Goal: Information Seeking & Learning: Learn about a topic

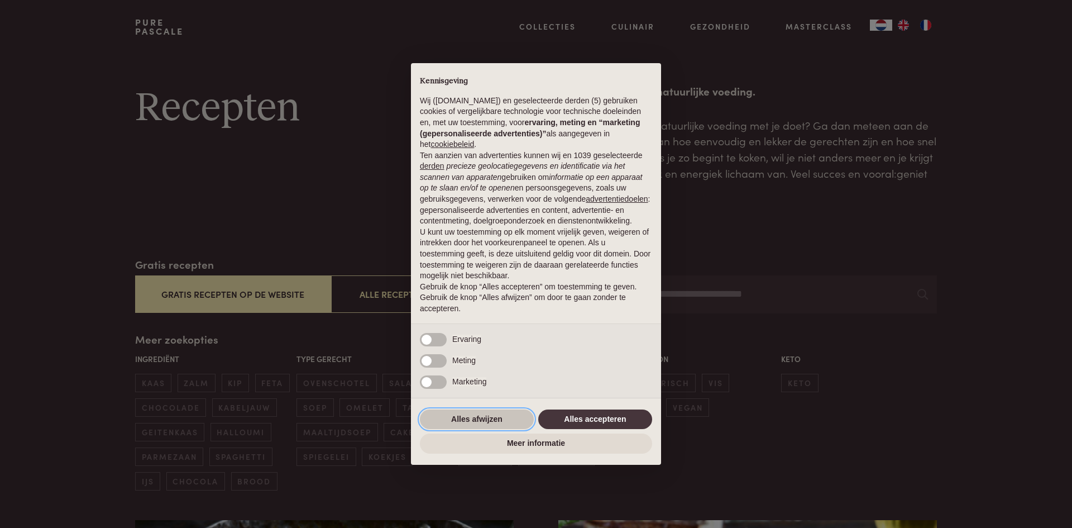
click at [461, 415] on button "Alles afwijzen" at bounding box center [477, 419] width 114 height 20
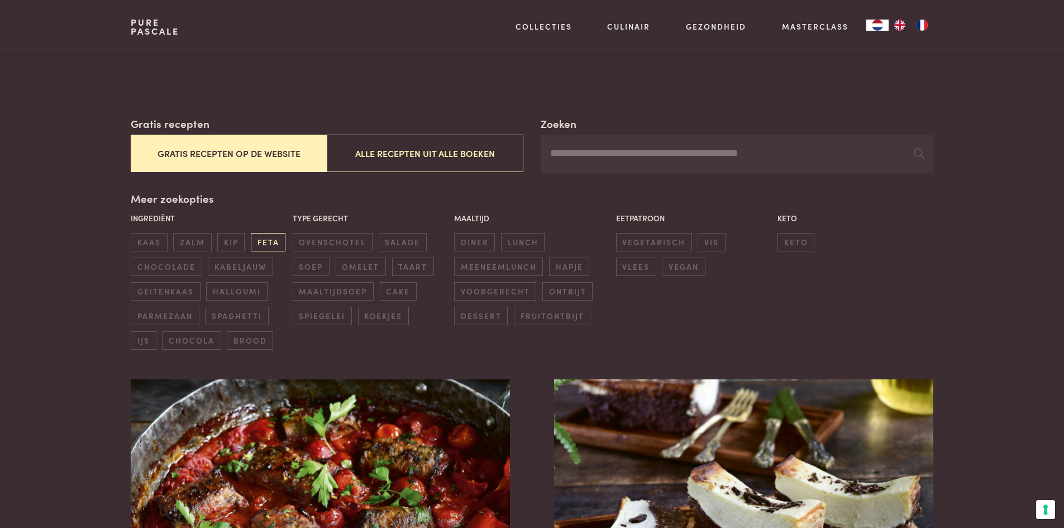
scroll to position [168, 0]
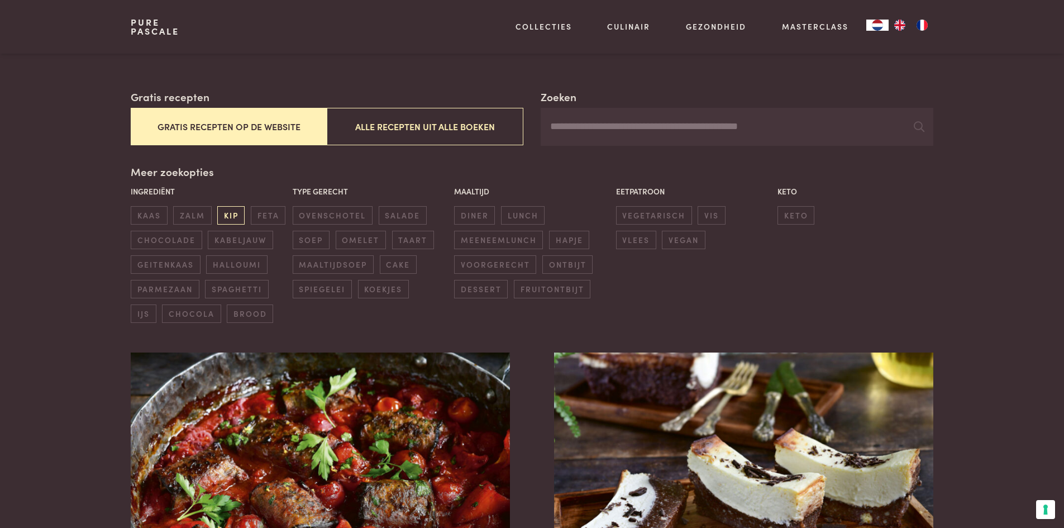
click at [231, 213] on span "kip" at bounding box center [230, 215] width 27 height 18
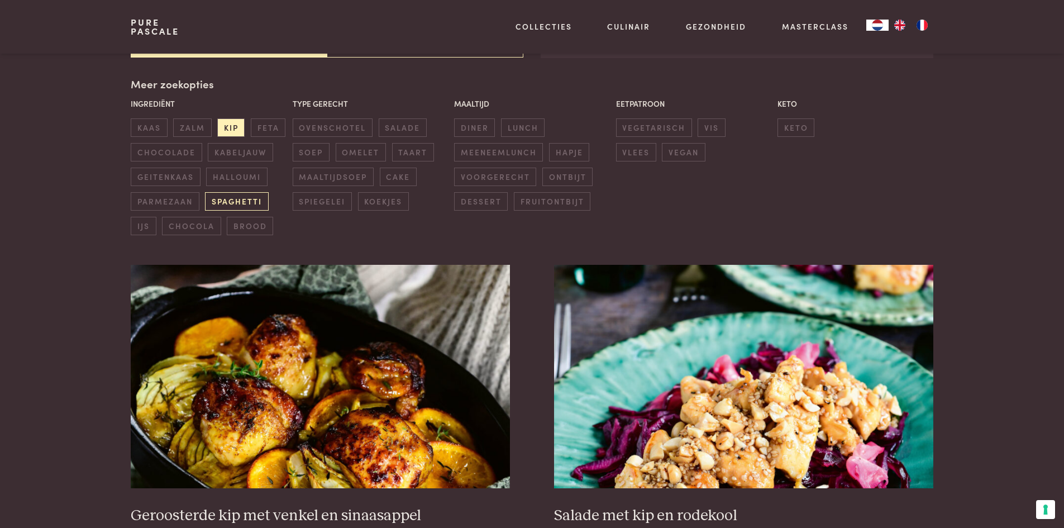
scroll to position [256, 0]
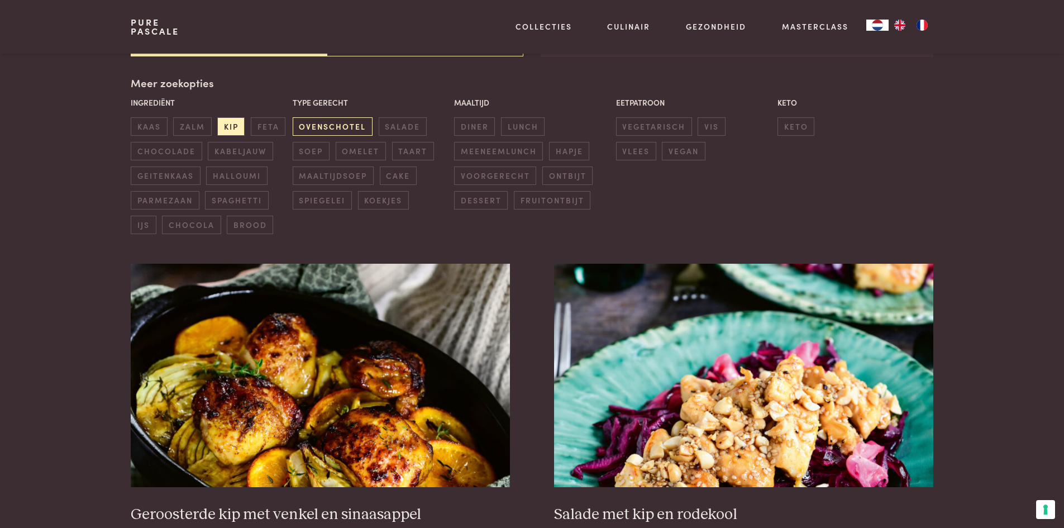
click at [352, 125] on span "ovenschotel" at bounding box center [333, 126] width 80 height 18
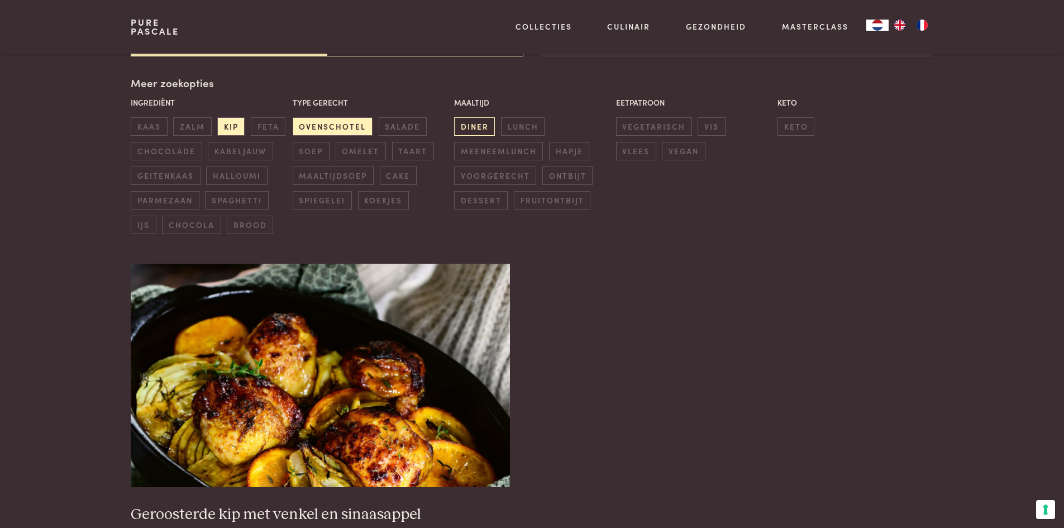
click at [474, 126] on span "diner" at bounding box center [474, 126] width 41 height 18
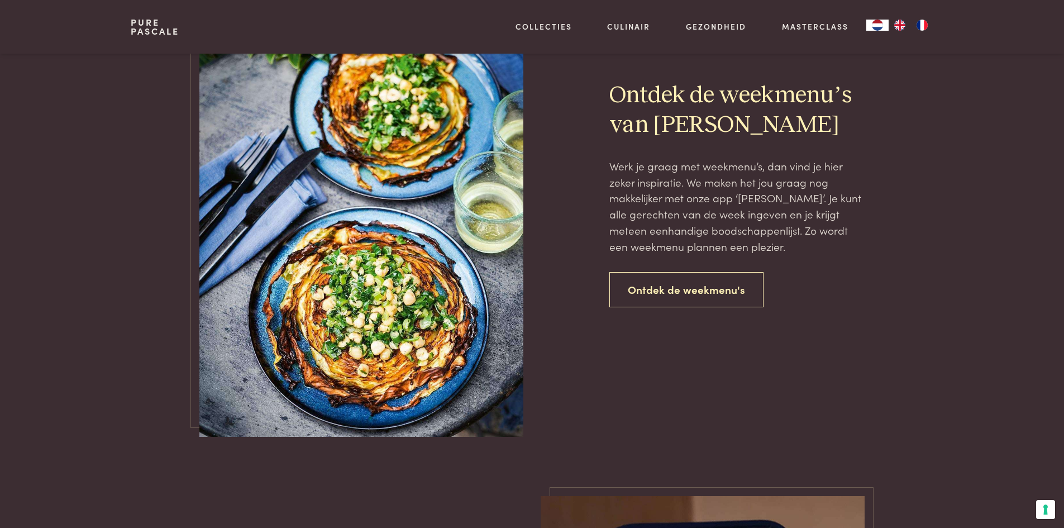
scroll to position [871, 0]
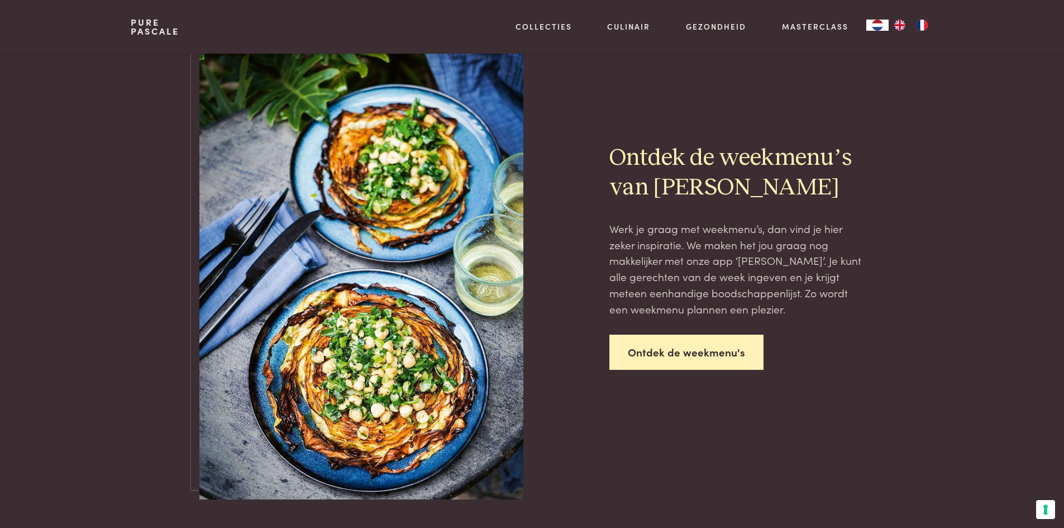
click at [701, 347] on link "Ontdek de weekmenu's" at bounding box center [686, 351] width 154 height 35
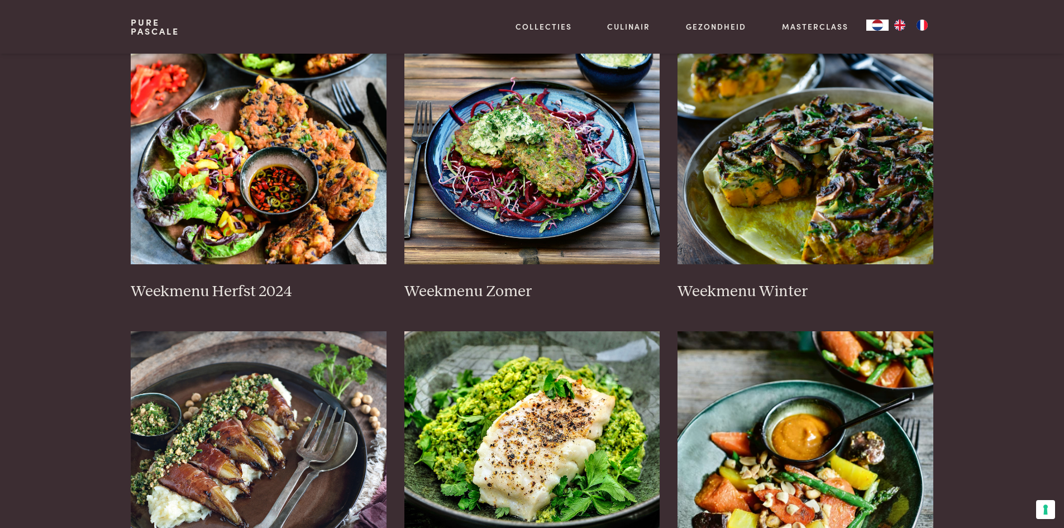
scroll to position [168, 0]
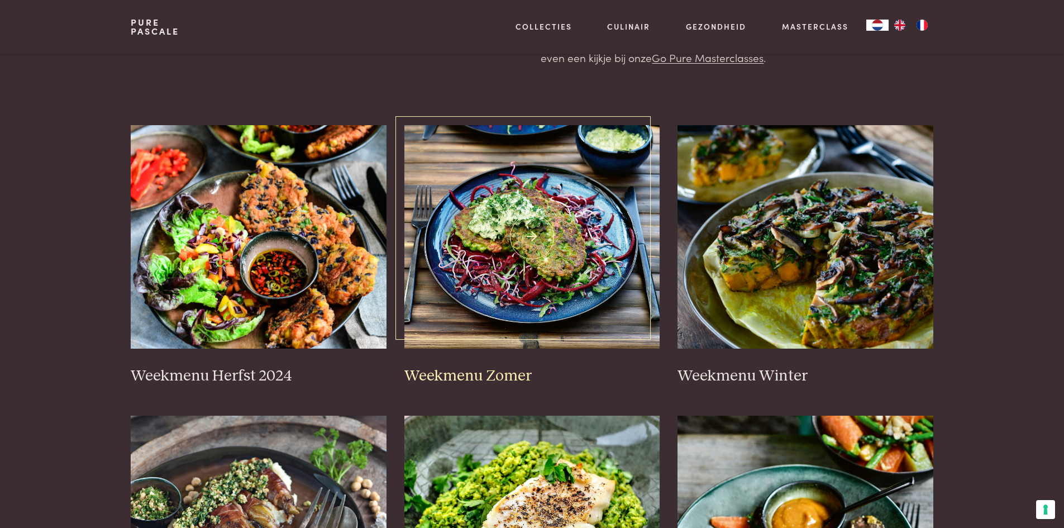
click at [530, 232] on img at bounding box center [532, 236] width 256 height 223
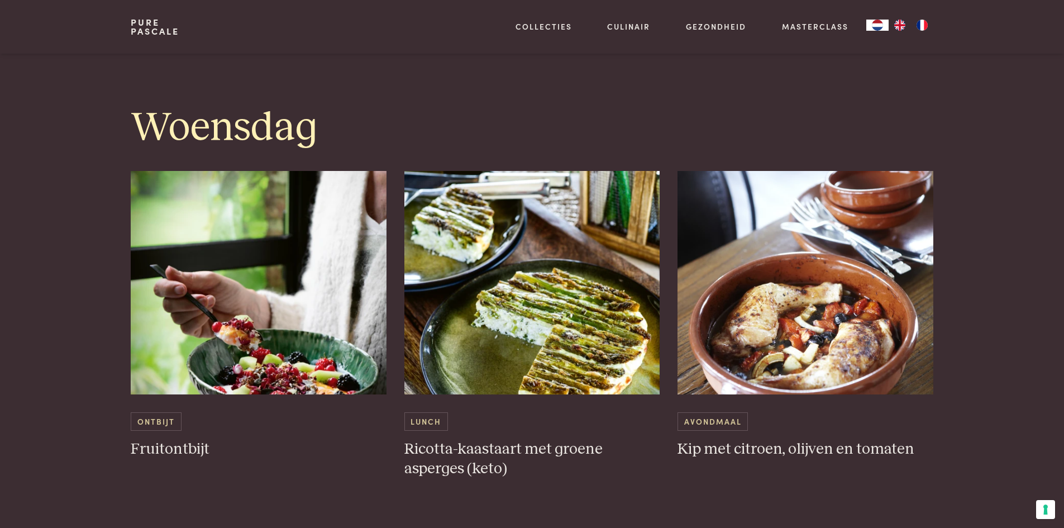
scroll to position [1452, 0]
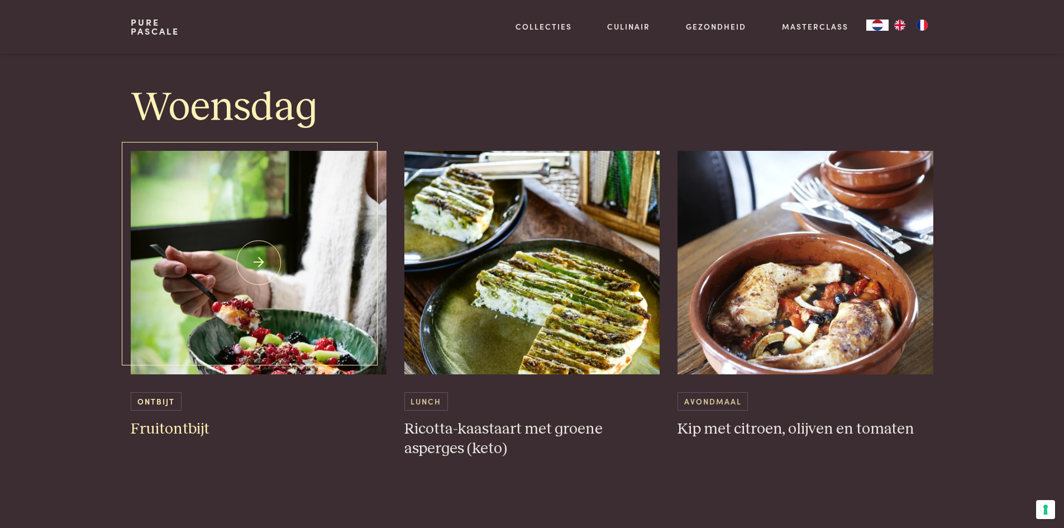
click at [248, 251] on img at bounding box center [259, 262] width 256 height 223
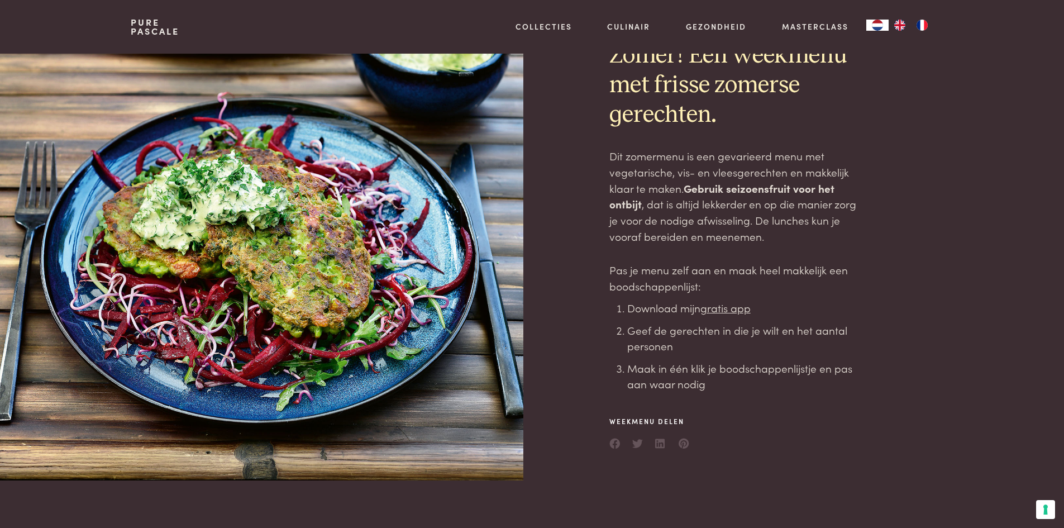
scroll to position [0, 0]
